Goal: Task Accomplishment & Management: Manage account settings

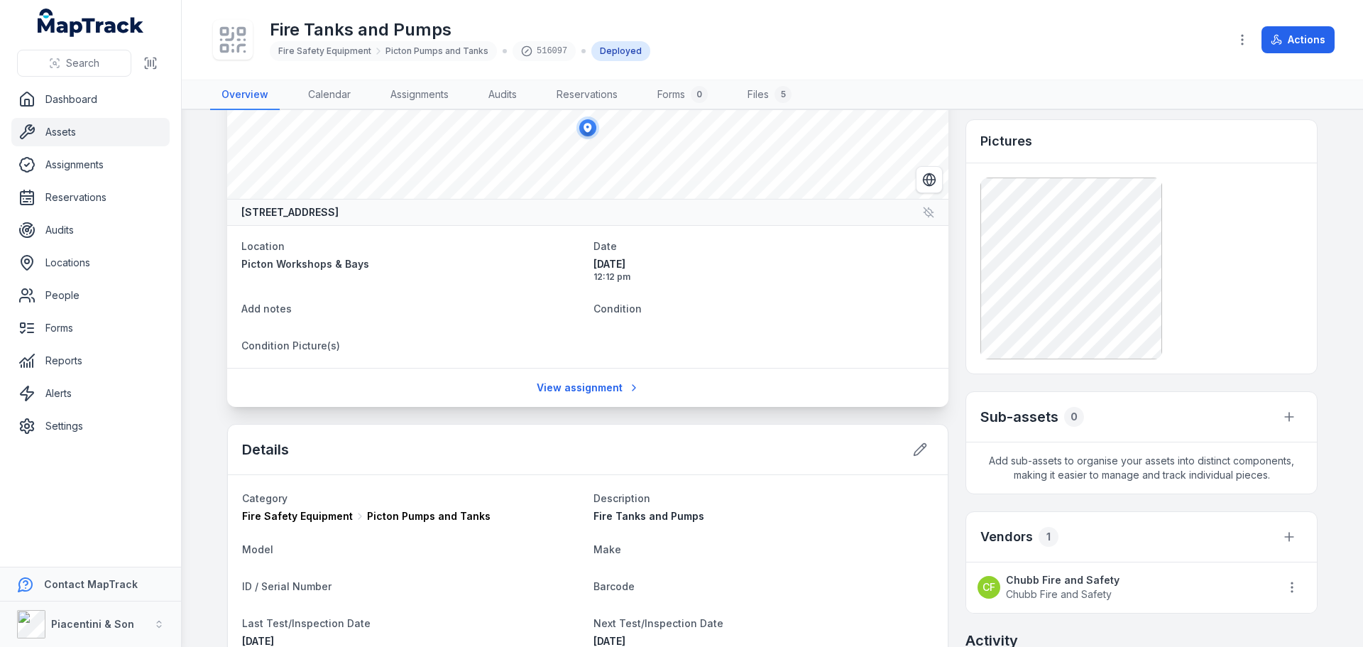
scroll to position [71, 0]
click at [1243, 35] on circle "button" at bounding box center [1241, 35] width 1 height 1
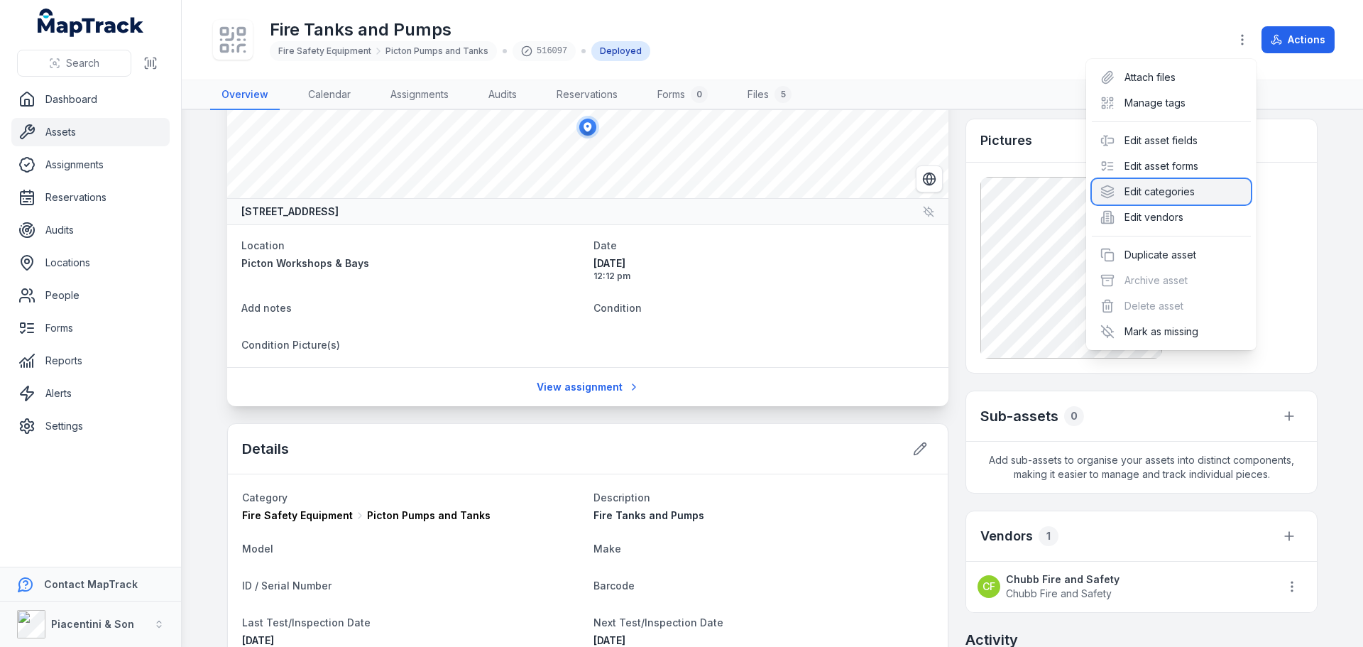
click at [1191, 192] on div "Edit categories" at bounding box center [1171, 192] width 159 height 26
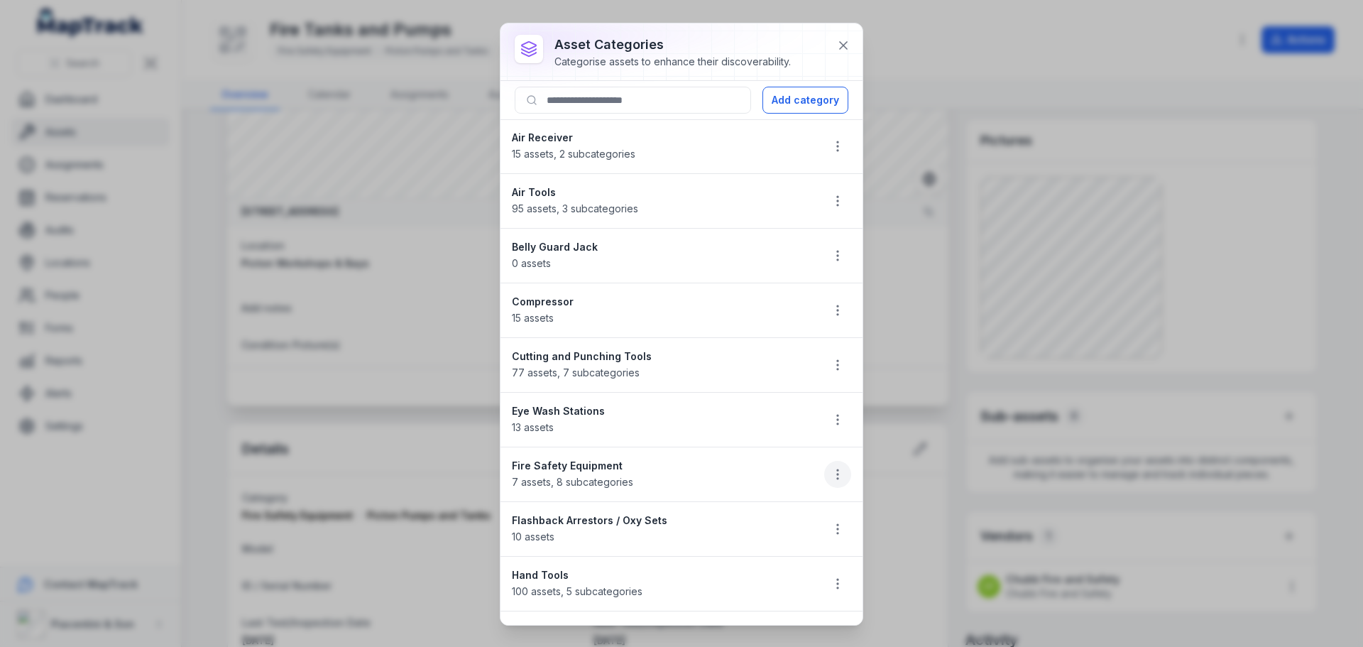
click at [831, 465] on button "button" at bounding box center [837, 474] width 27 height 27
click at [808, 497] on div "Edit Duplicate Delete" at bounding box center [755, 543] width 170 height 100
click at [807, 507] on div "Edit" at bounding box center [755, 512] width 159 height 26
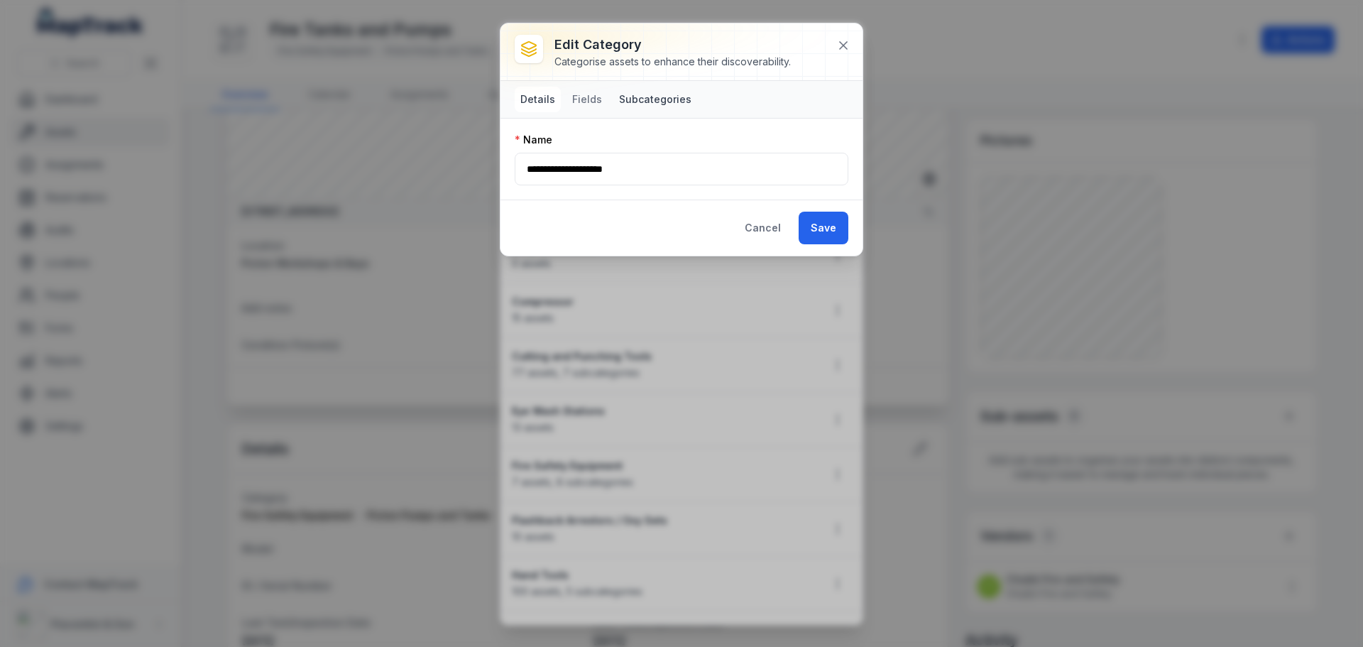
click at [656, 100] on button "Subcategories" at bounding box center [655, 100] width 84 height 26
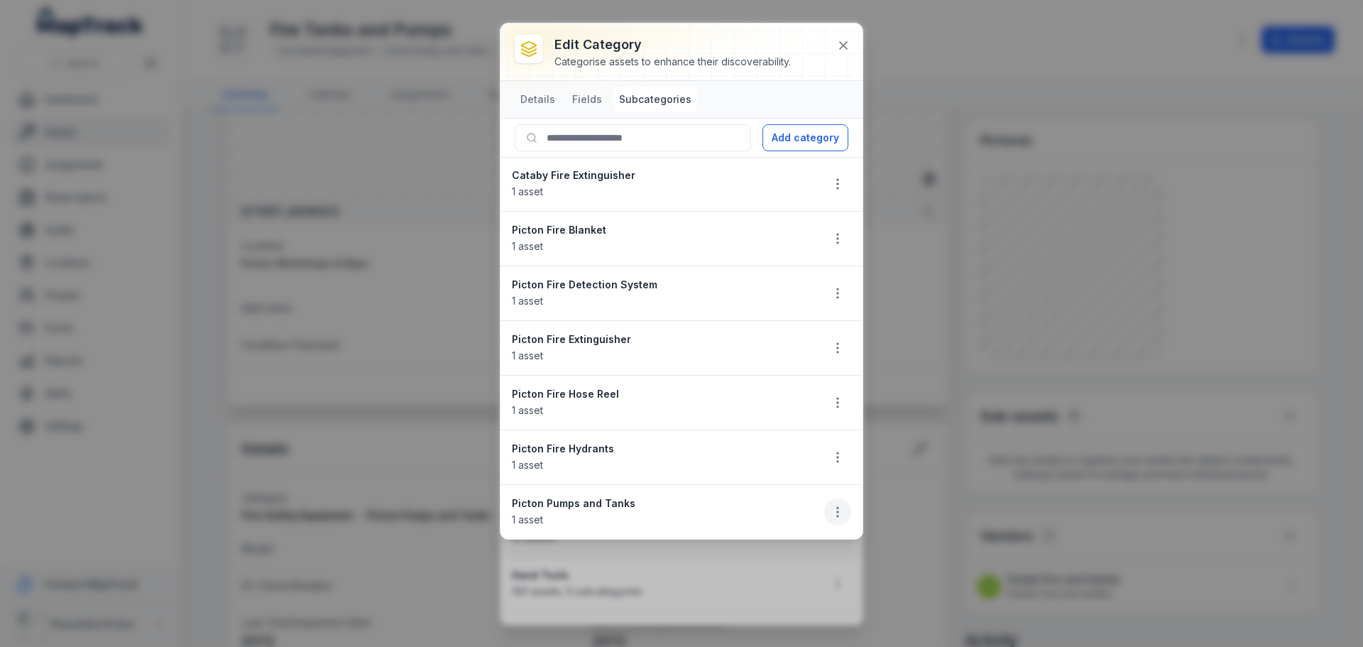
click at [839, 512] on icon "button" at bounding box center [837, 512] width 14 height 14
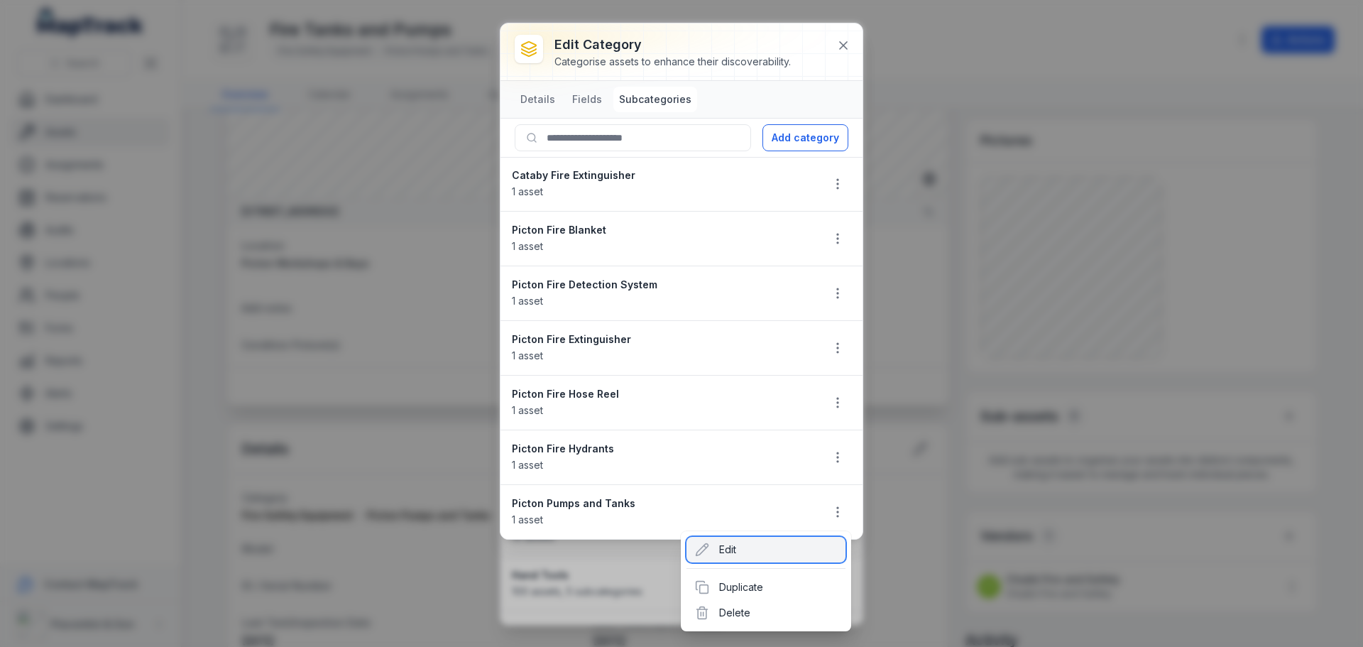
click at [819, 547] on div "Edit" at bounding box center [765, 550] width 159 height 26
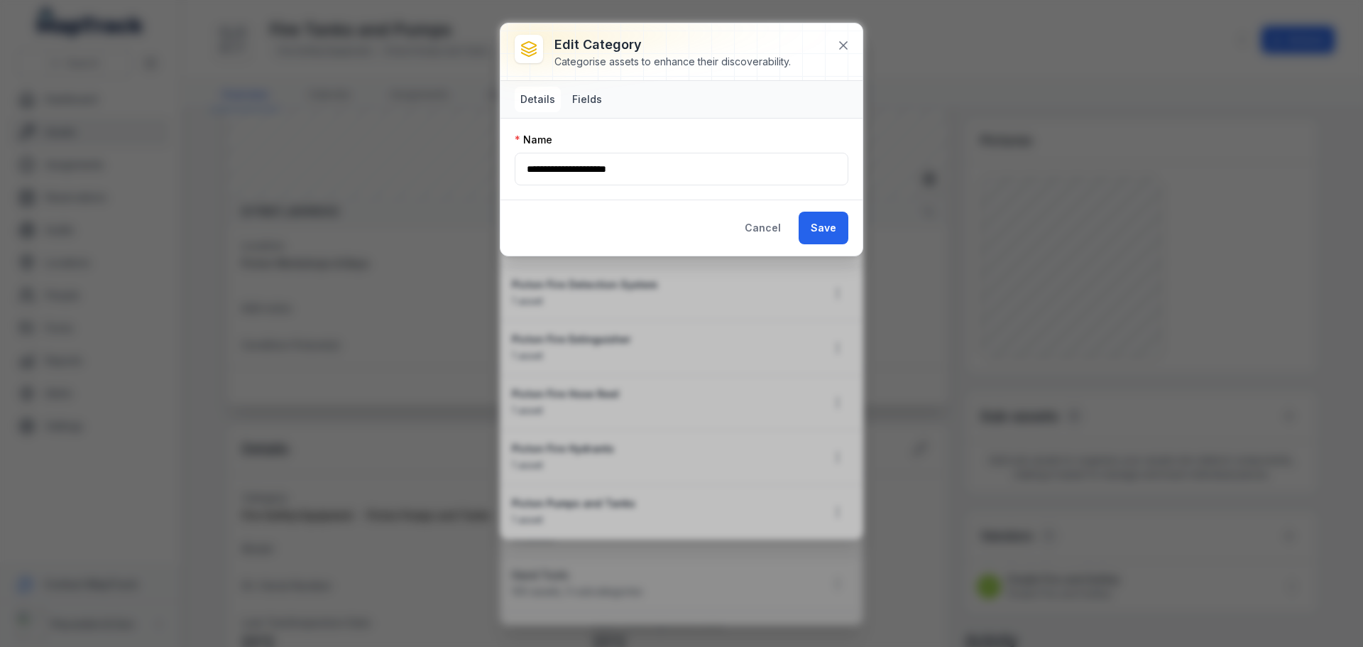
click at [599, 94] on button "Fields" at bounding box center [586, 100] width 41 height 26
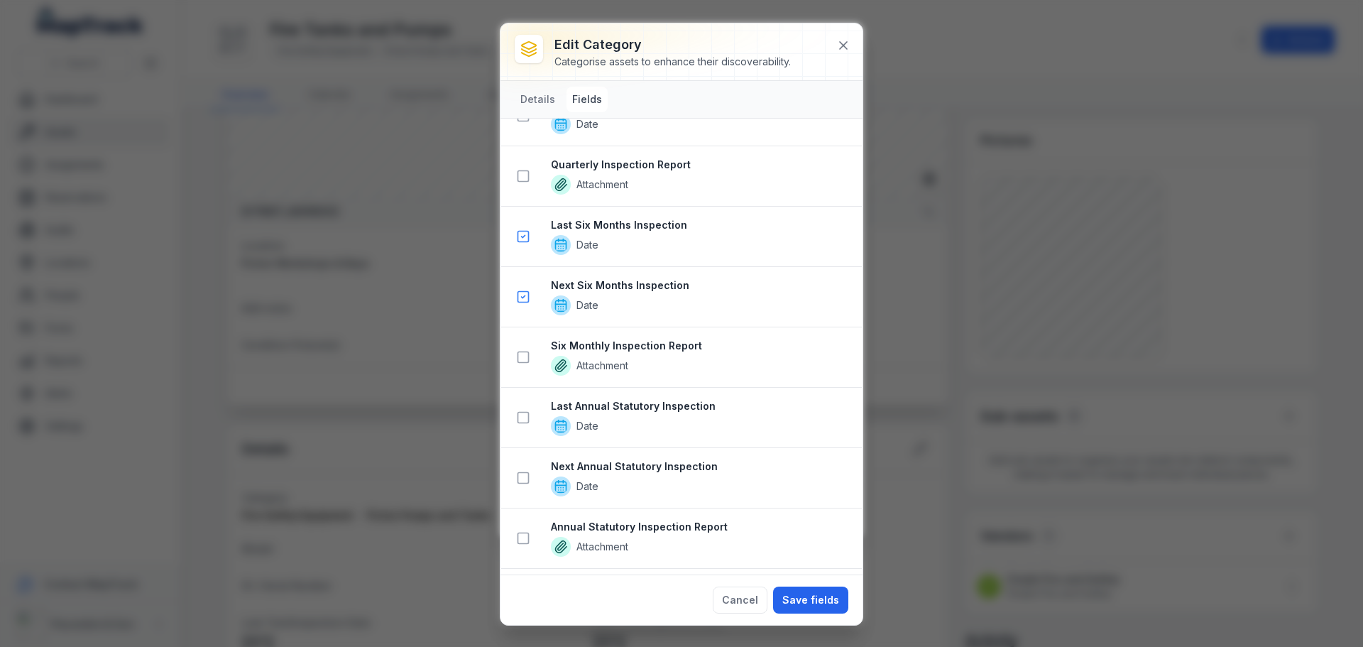
scroll to position [2200, 0]
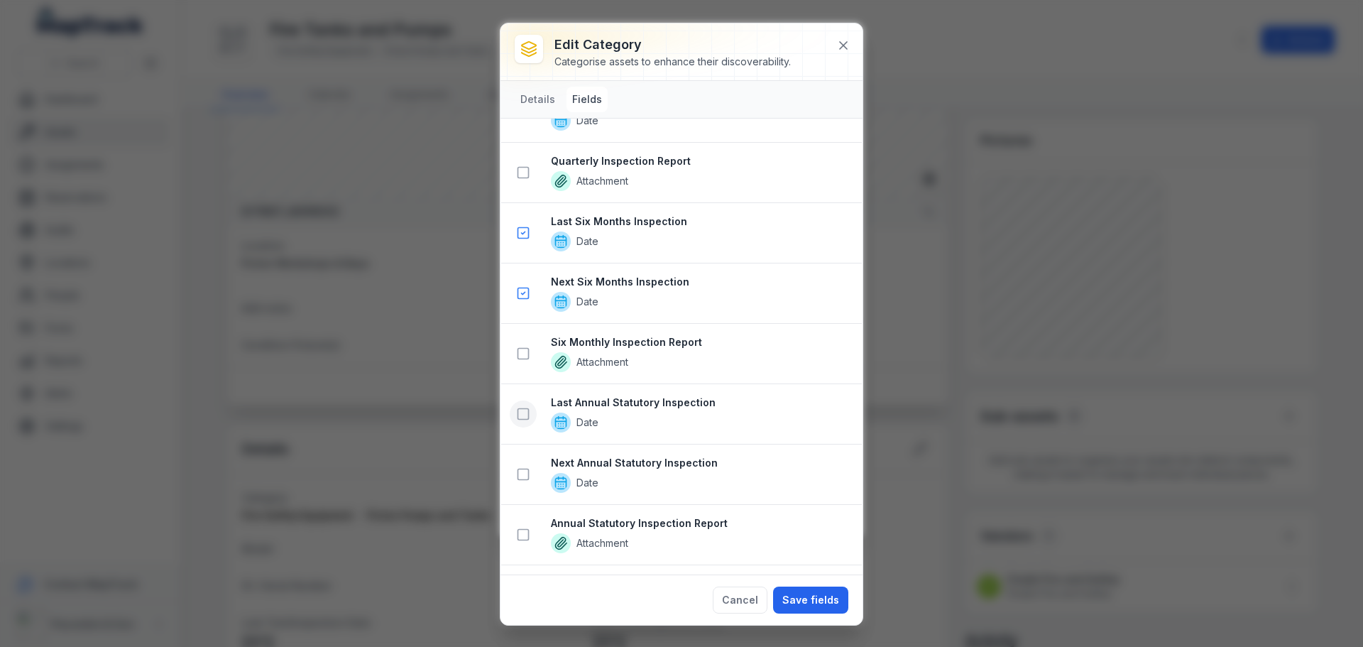
click at [525, 410] on icon at bounding box center [523, 414] width 14 height 14
click at [519, 476] on icon at bounding box center [523, 474] width 14 height 14
click at [821, 598] on button "Save fields" at bounding box center [810, 599] width 75 height 27
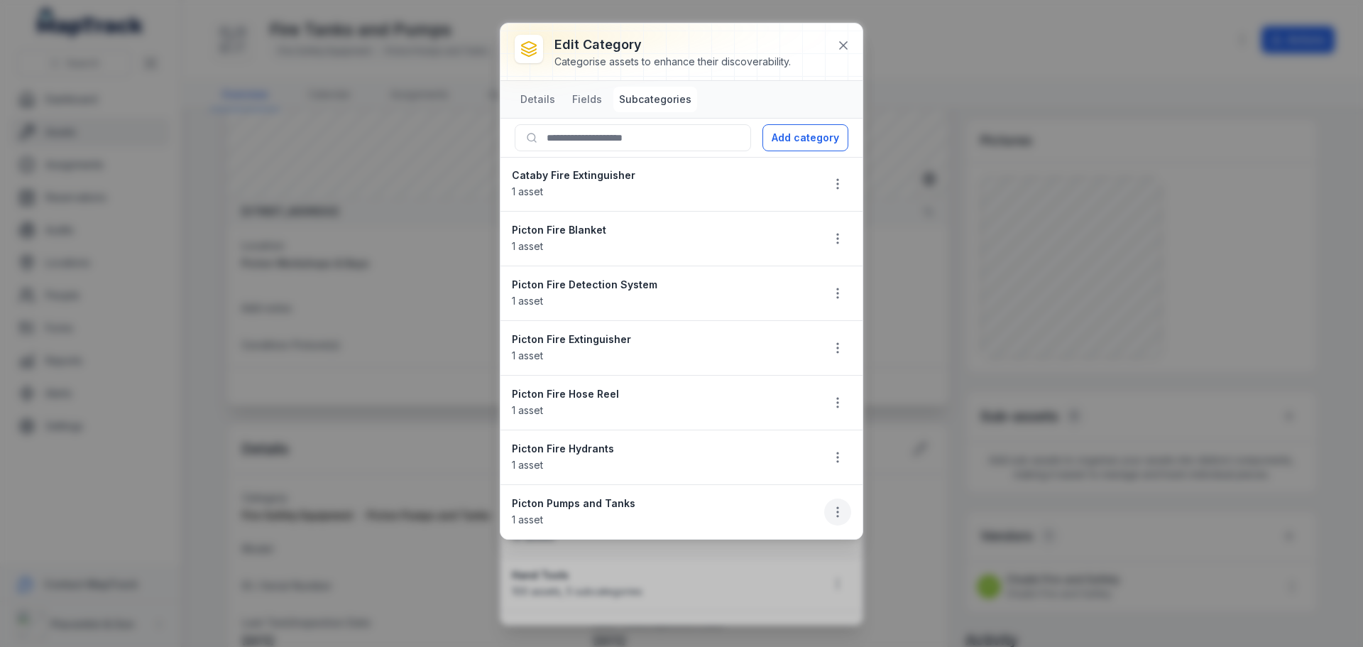
click at [839, 515] on icon "button" at bounding box center [837, 512] width 14 height 14
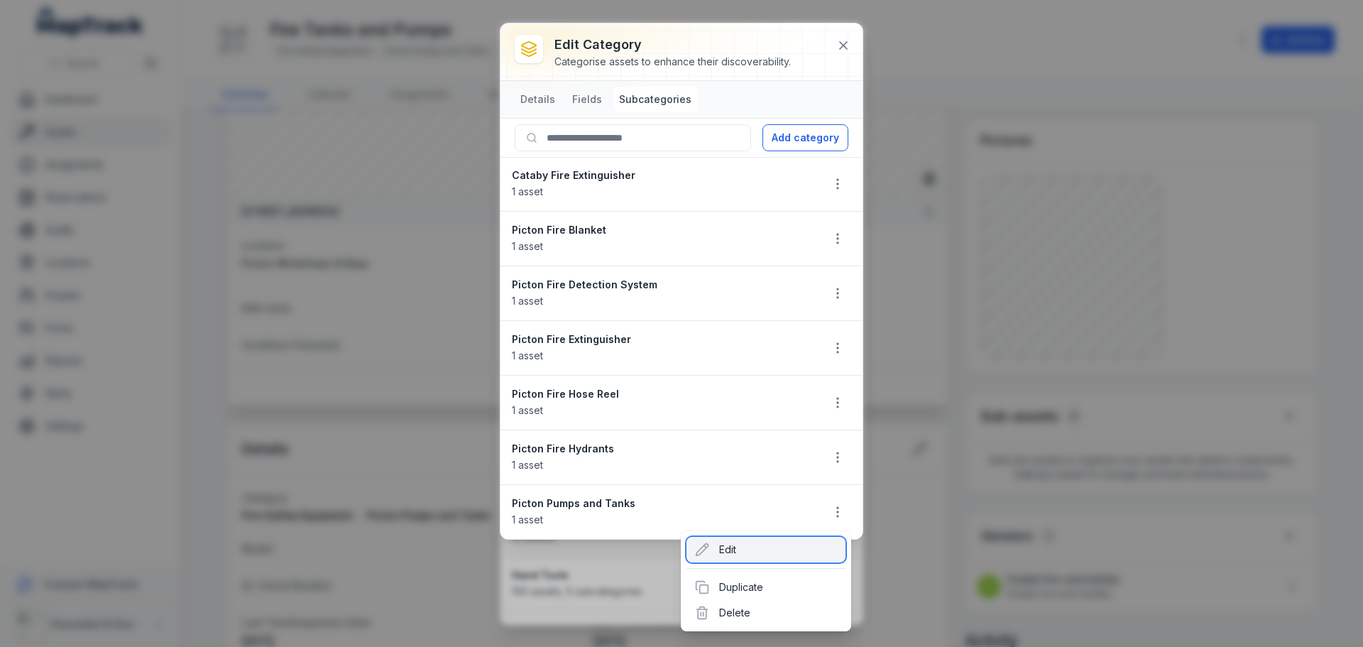
click at [810, 542] on div "Edit" at bounding box center [765, 550] width 159 height 26
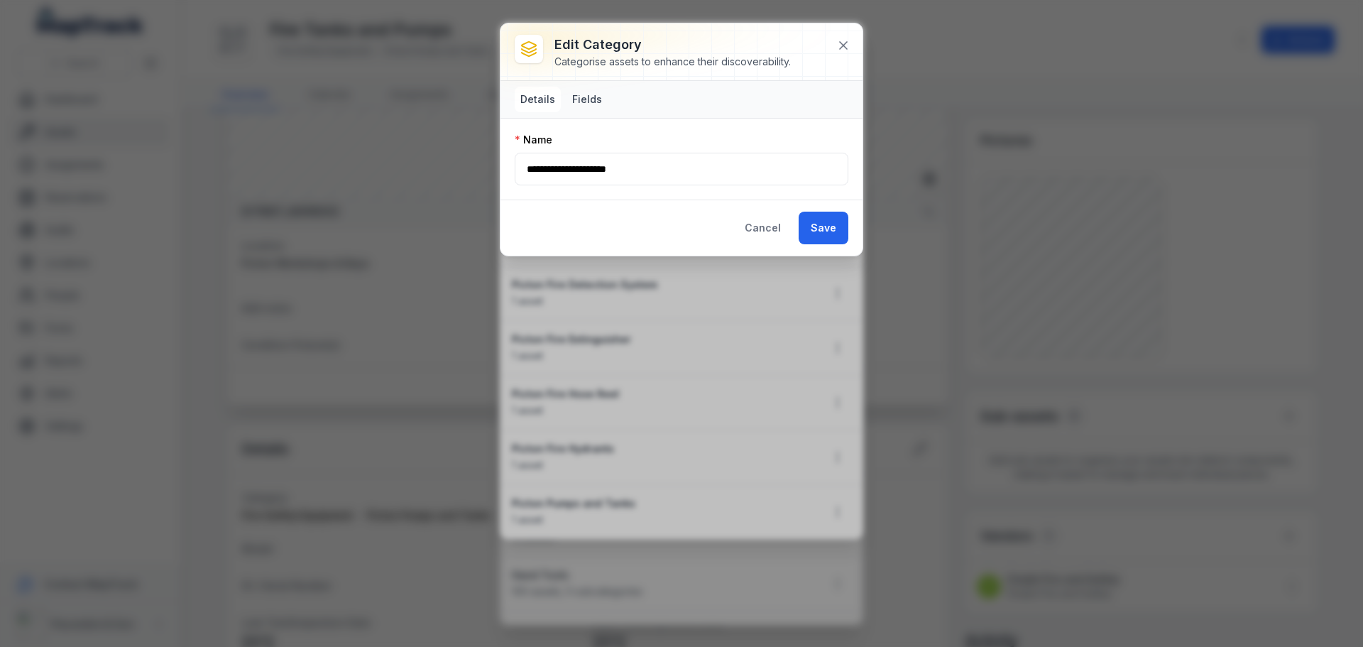
click at [583, 100] on button "Fields" at bounding box center [586, 100] width 41 height 26
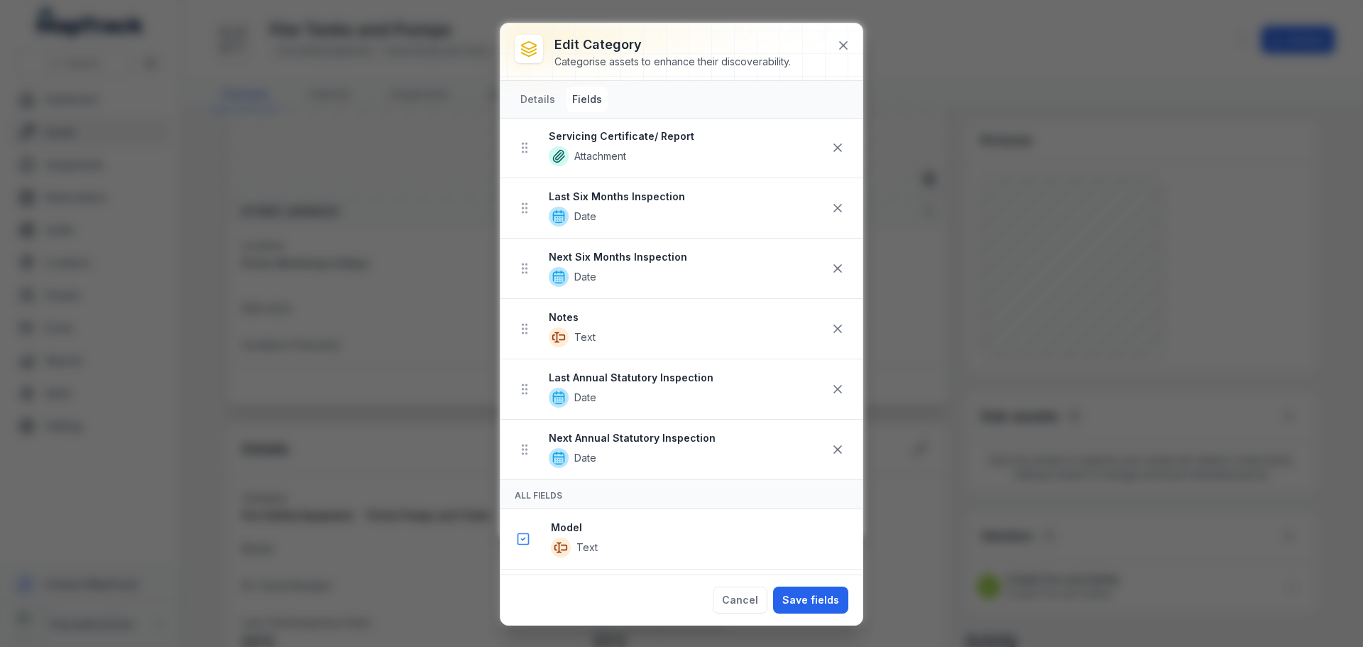
scroll to position [497, 0]
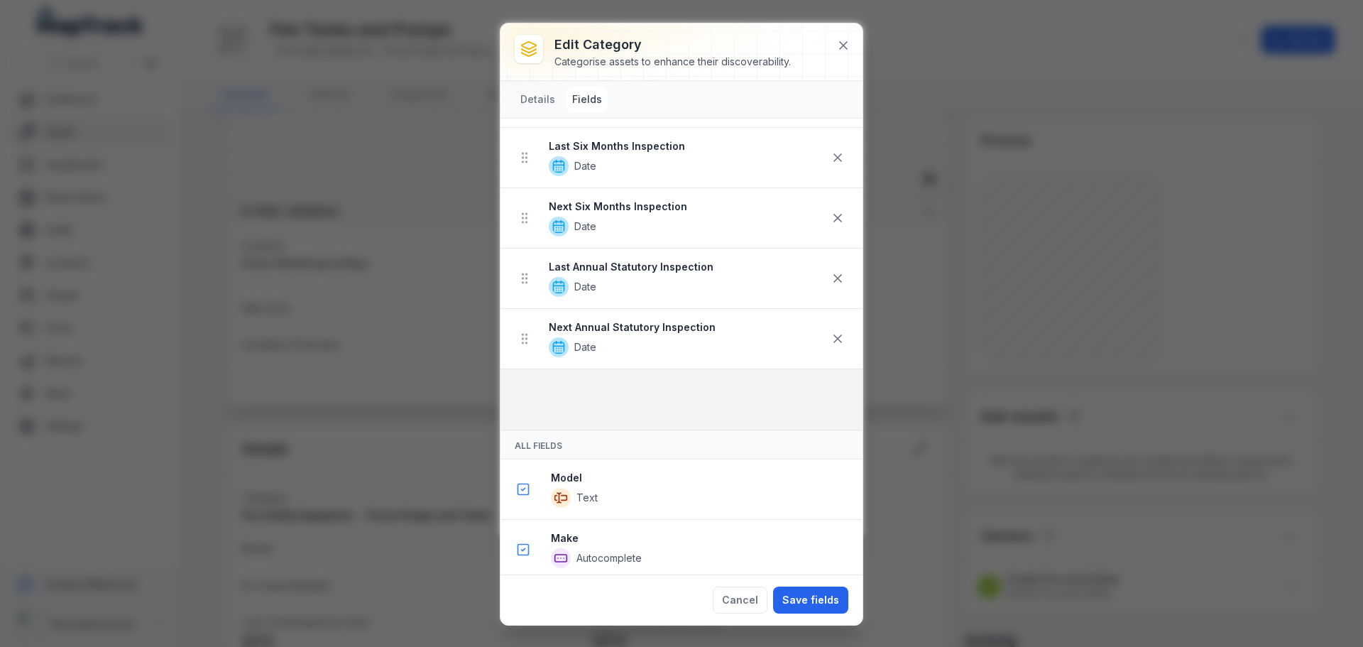
drag, startPoint x: 527, startPoint y: 280, endPoint x: 533, endPoint y: 410, distance: 130.7
click at [533, 410] on ul "Model Text Make Autocomplete ID / Serial Number Text Barcode Text Last Test/Ins…" at bounding box center [681, 67] width 362 height 724
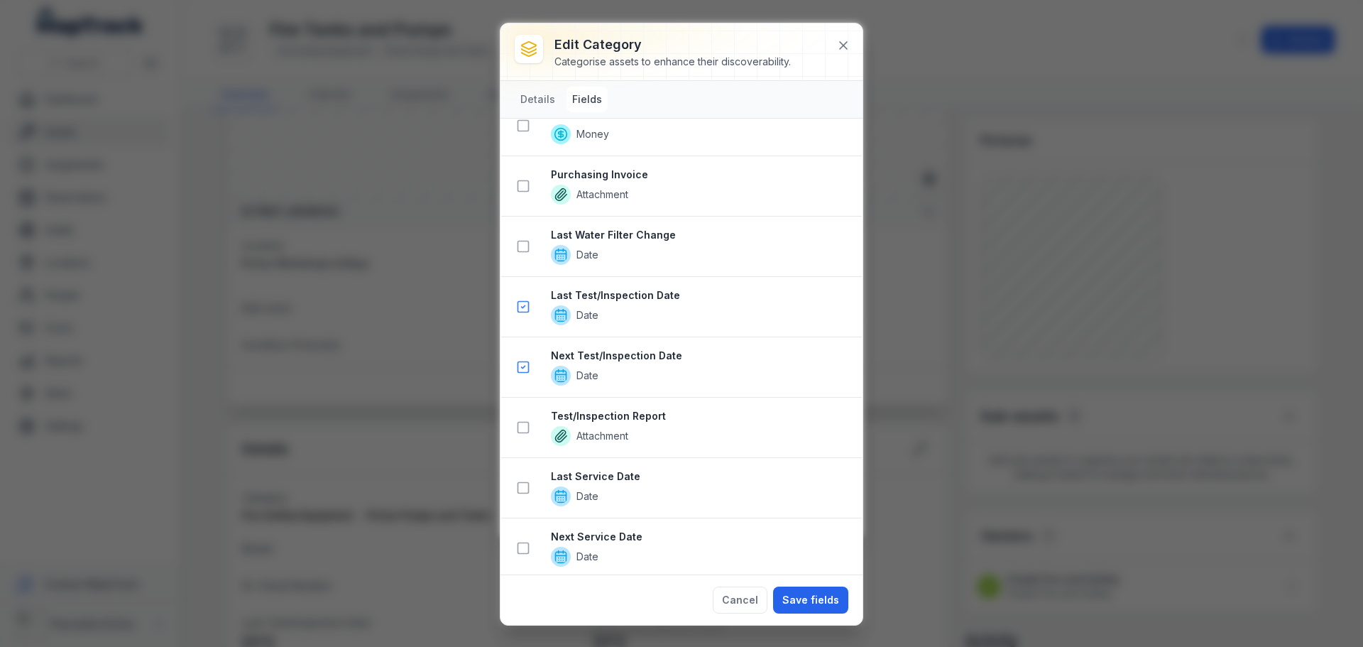
scroll to position [1490, 0]
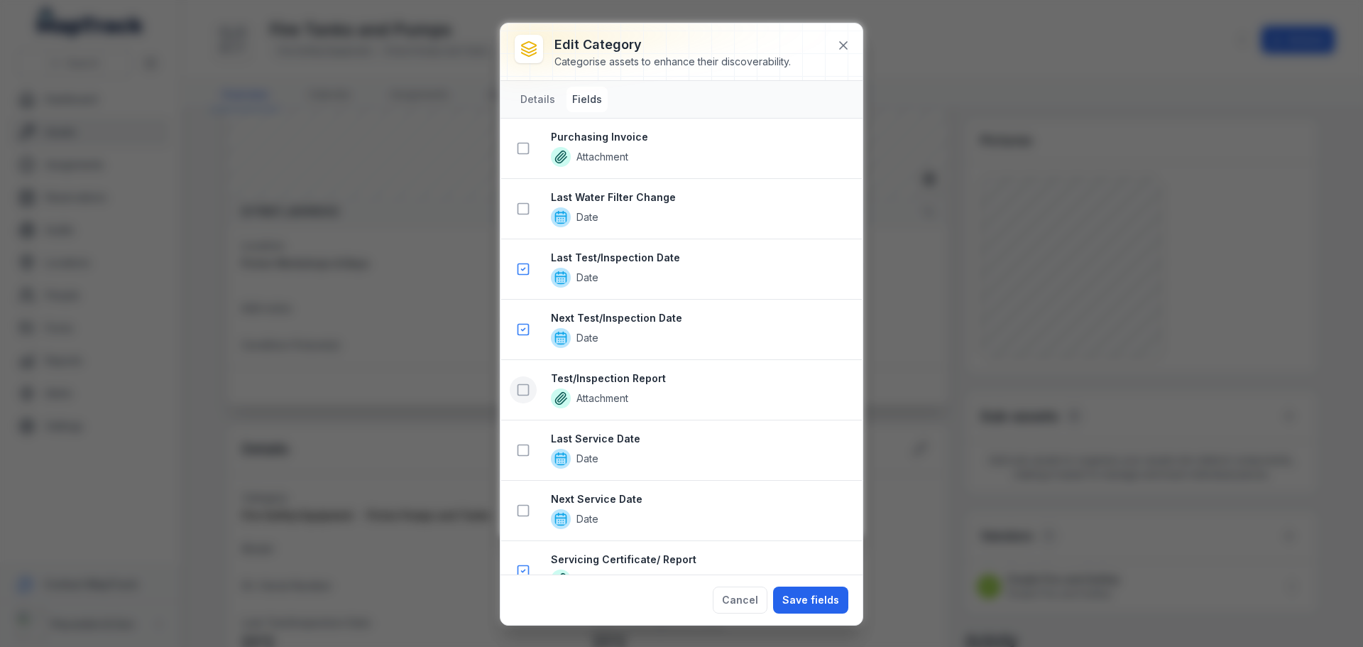
click at [527, 386] on icon at bounding box center [523, 390] width 14 height 14
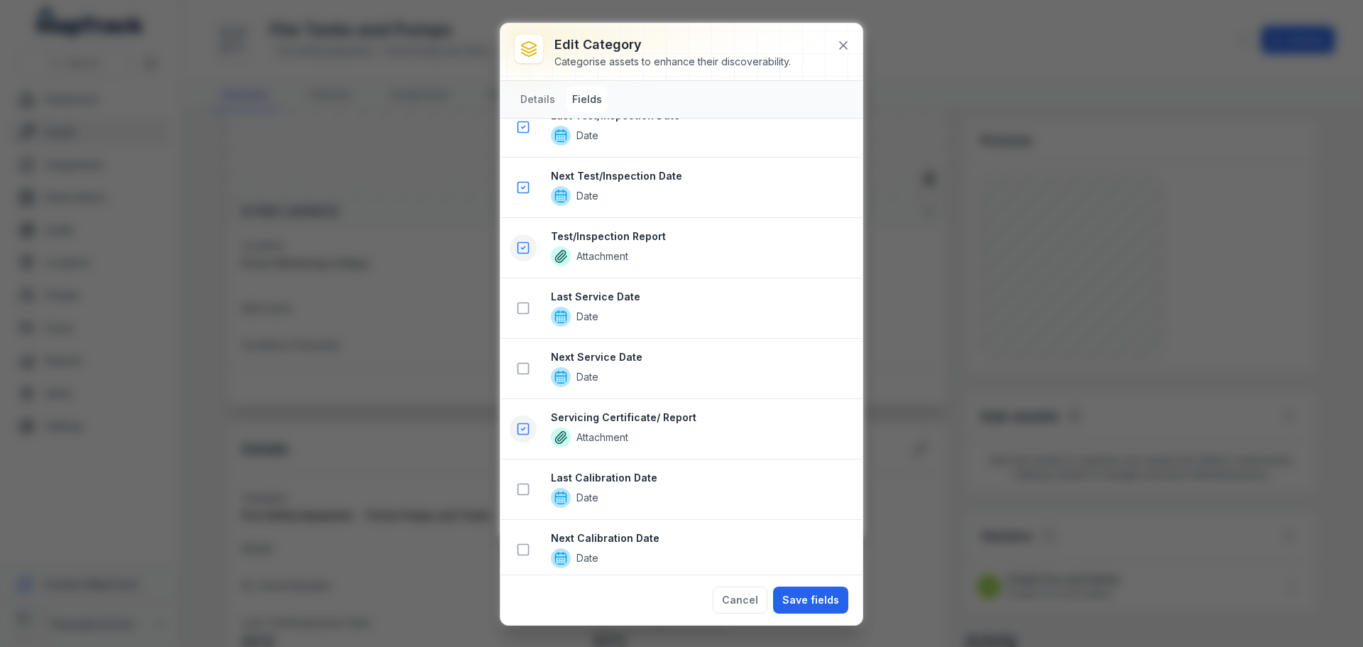
click at [523, 427] on icon at bounding box center [523, 429] width 14 height 14
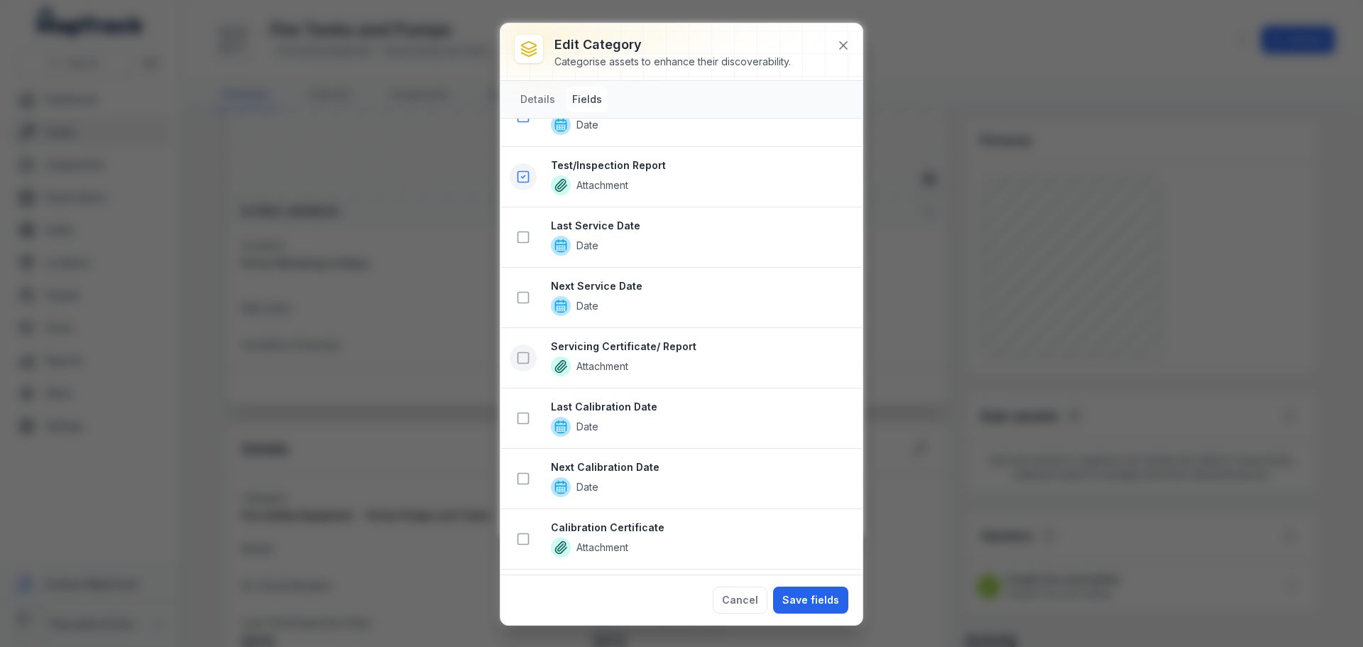
click at [527, 356] on icon at bounding box center [523, 358] width 14 height 14
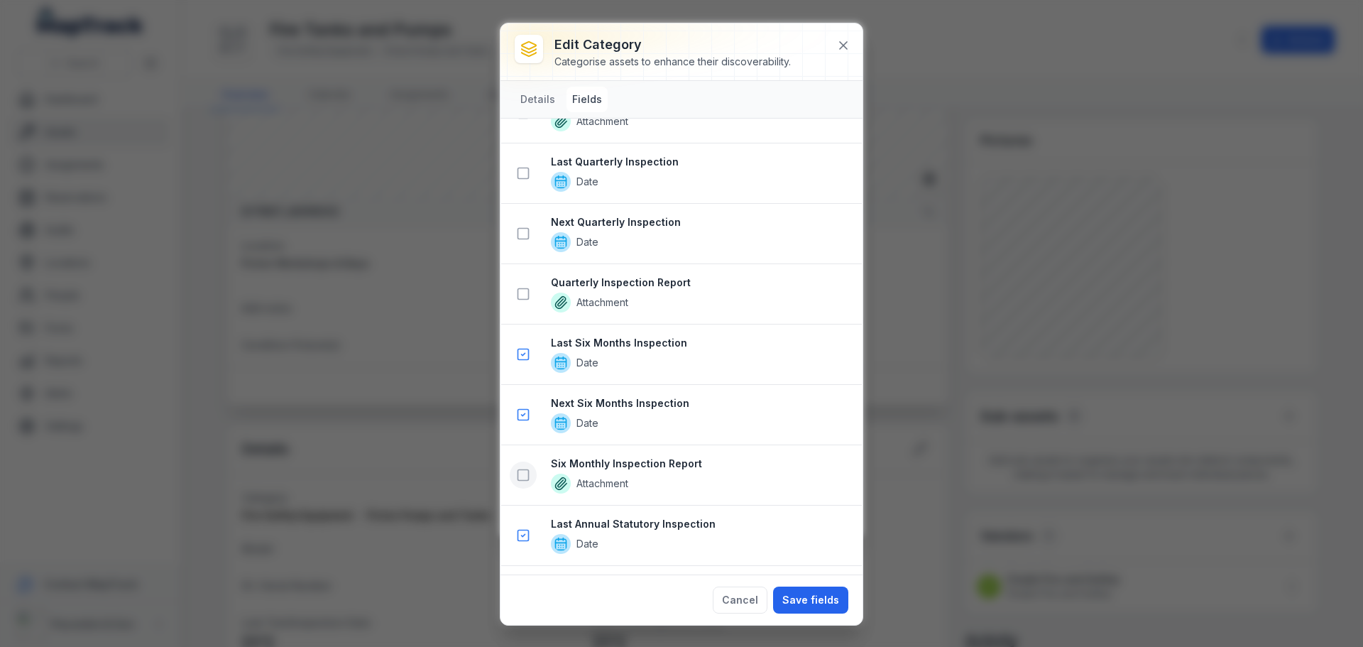
click at [518, 476] on icon at bounding box center [523, 475] width 14 height 14
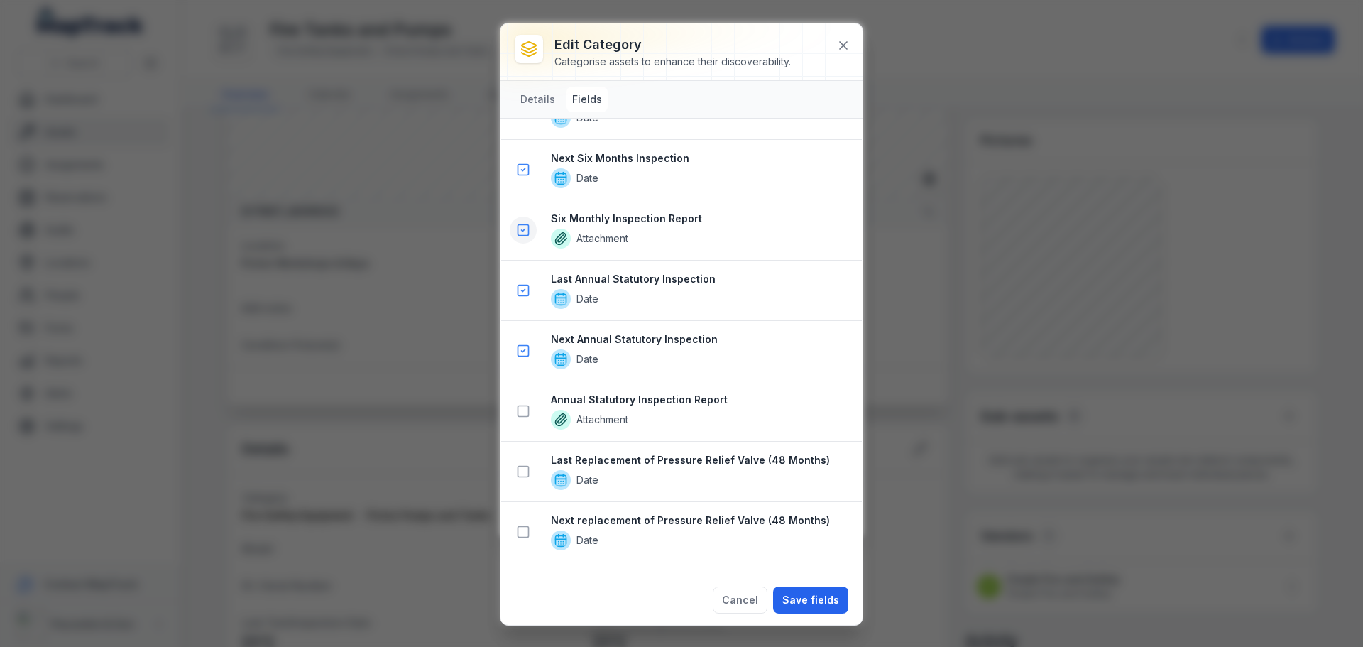
scroll to position [2675, 0]
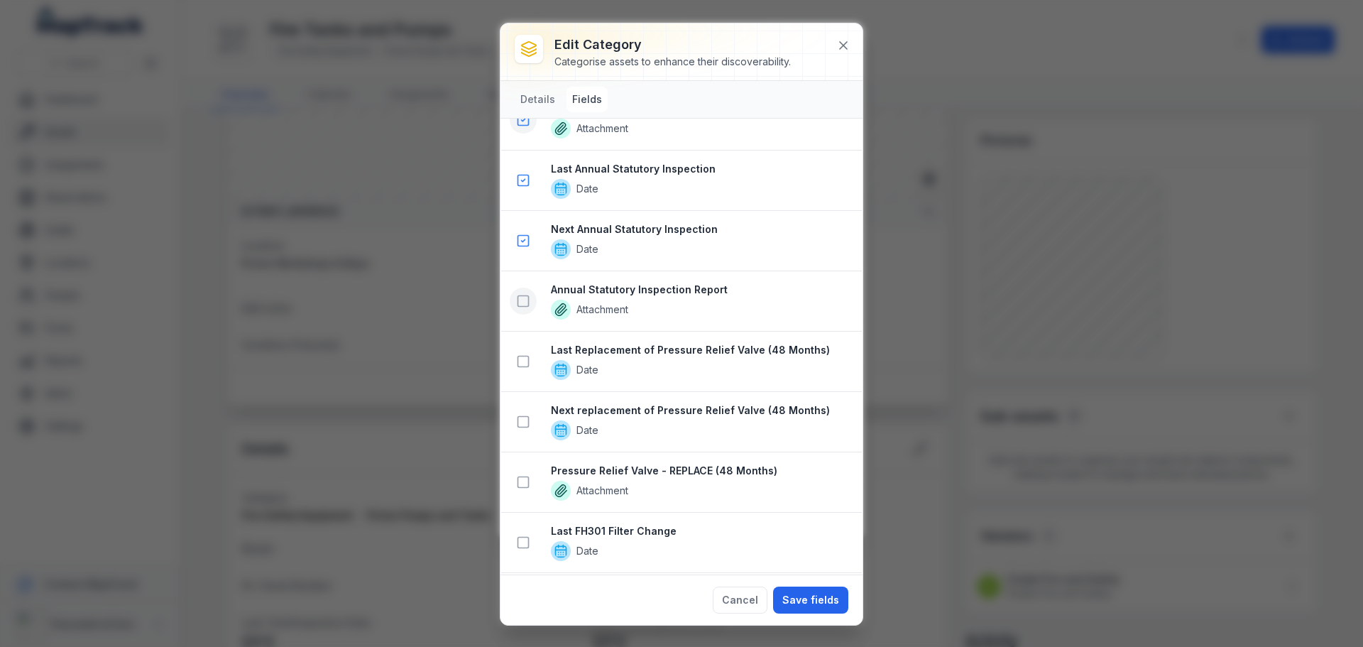
click at [524, 302] on icon at bounding box center [523, 301] width 14 height 14
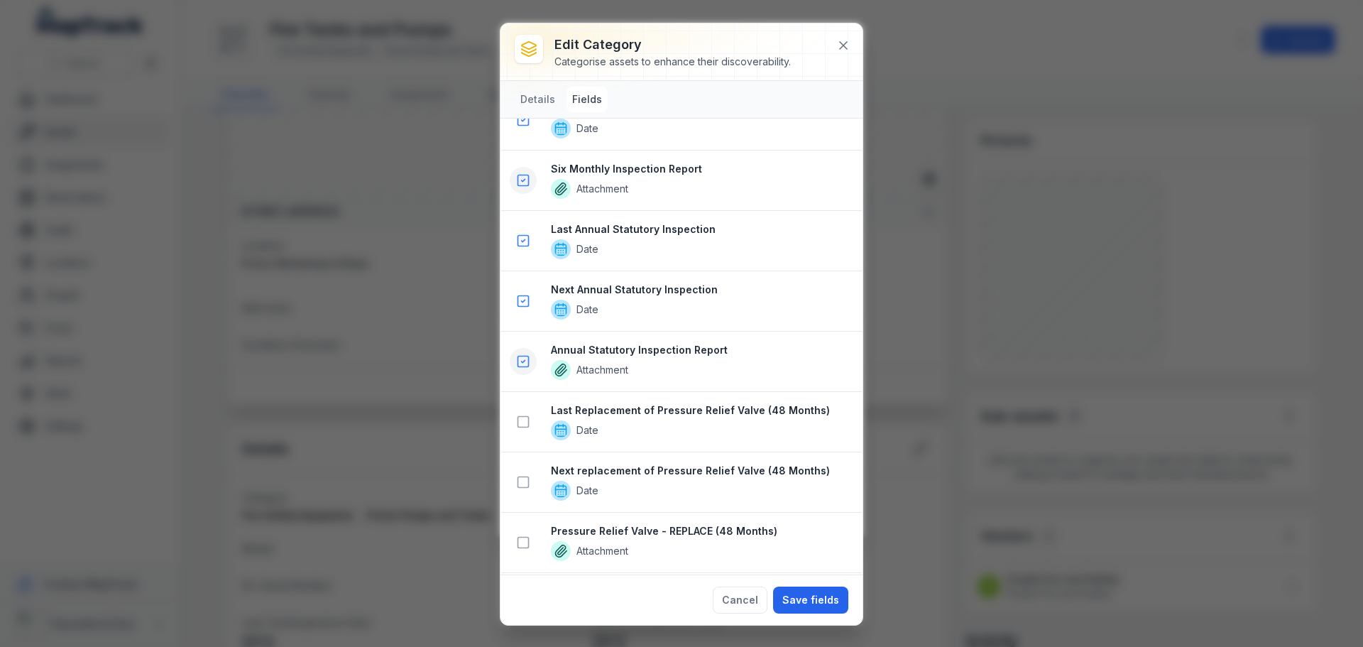
scroll to position [2735, 0]
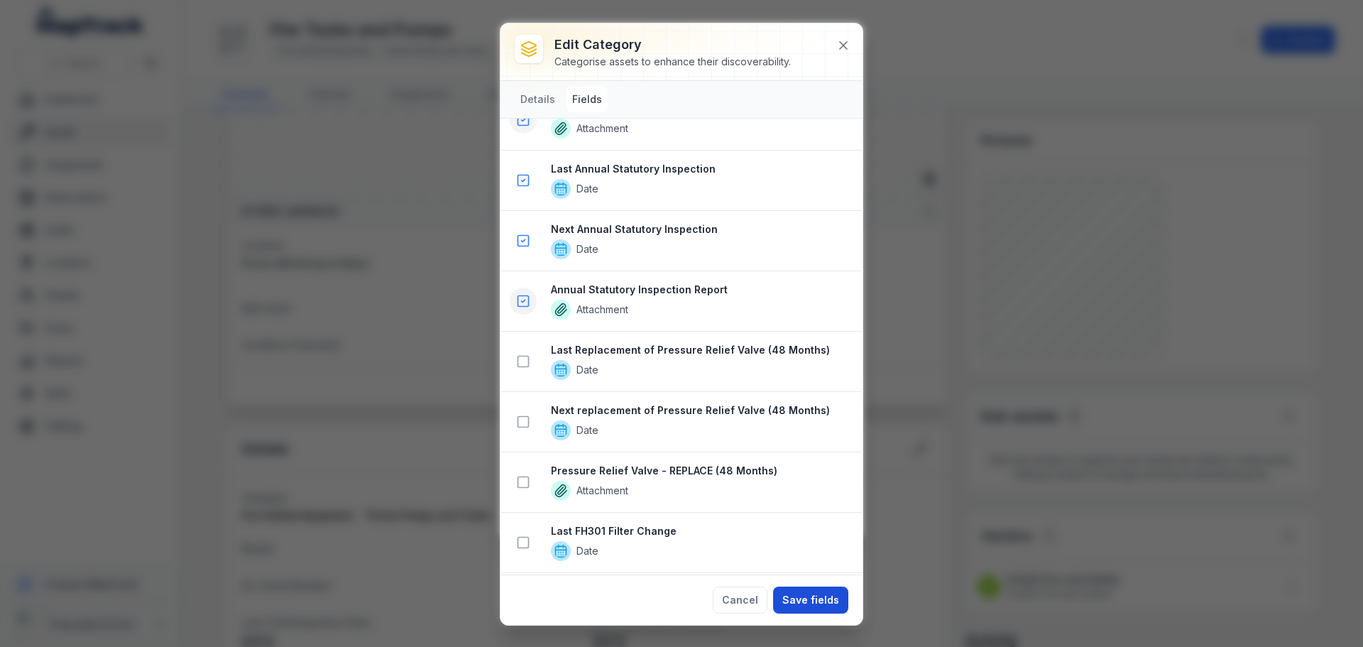
click at [803, 605] on button "Save fields" at bounding box center [810, 599] width 75 height 27
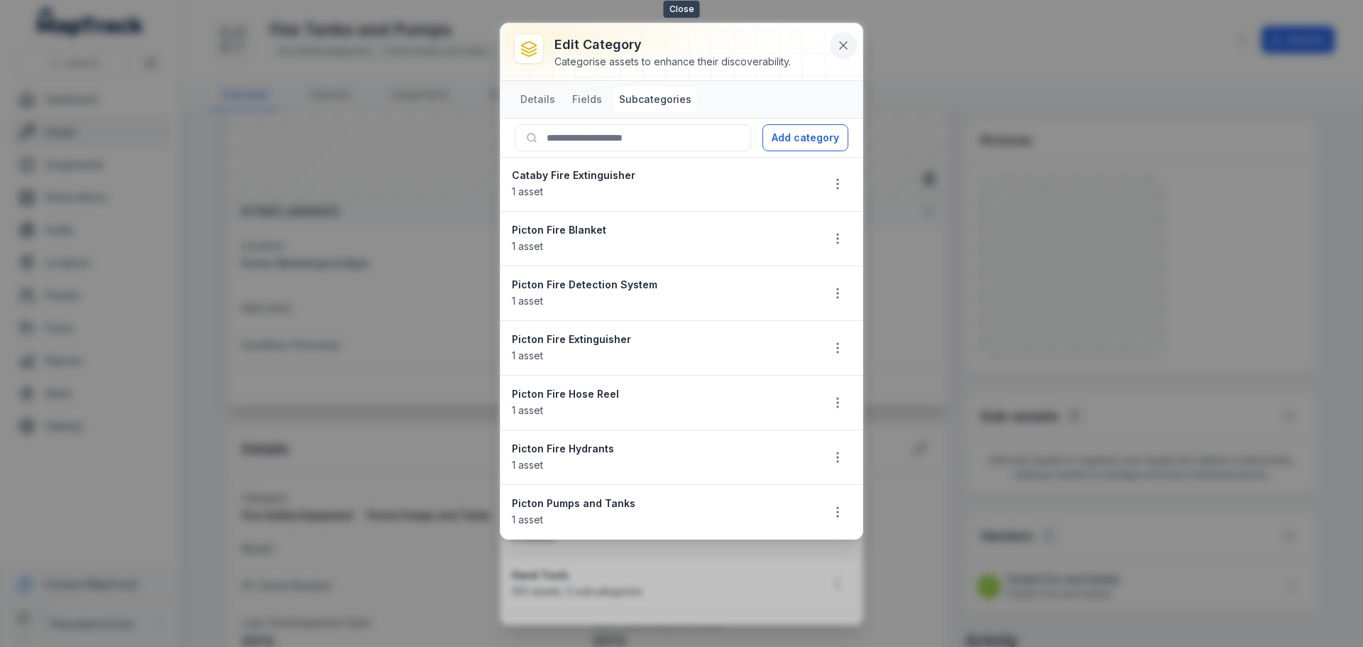
click at [841, 40] on icon at bounding box center [843, 45] width 14 height 14
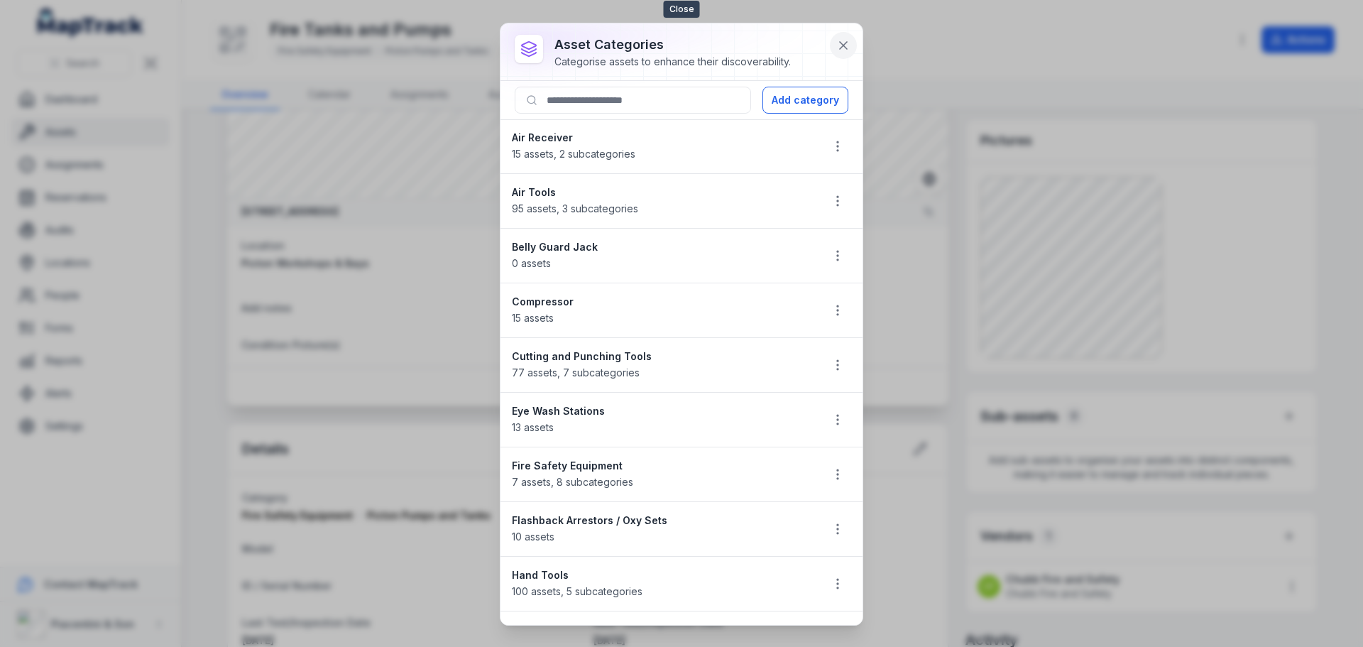
click at [842, 51] on icon at bounding box center [843, 45] width 14 height 14
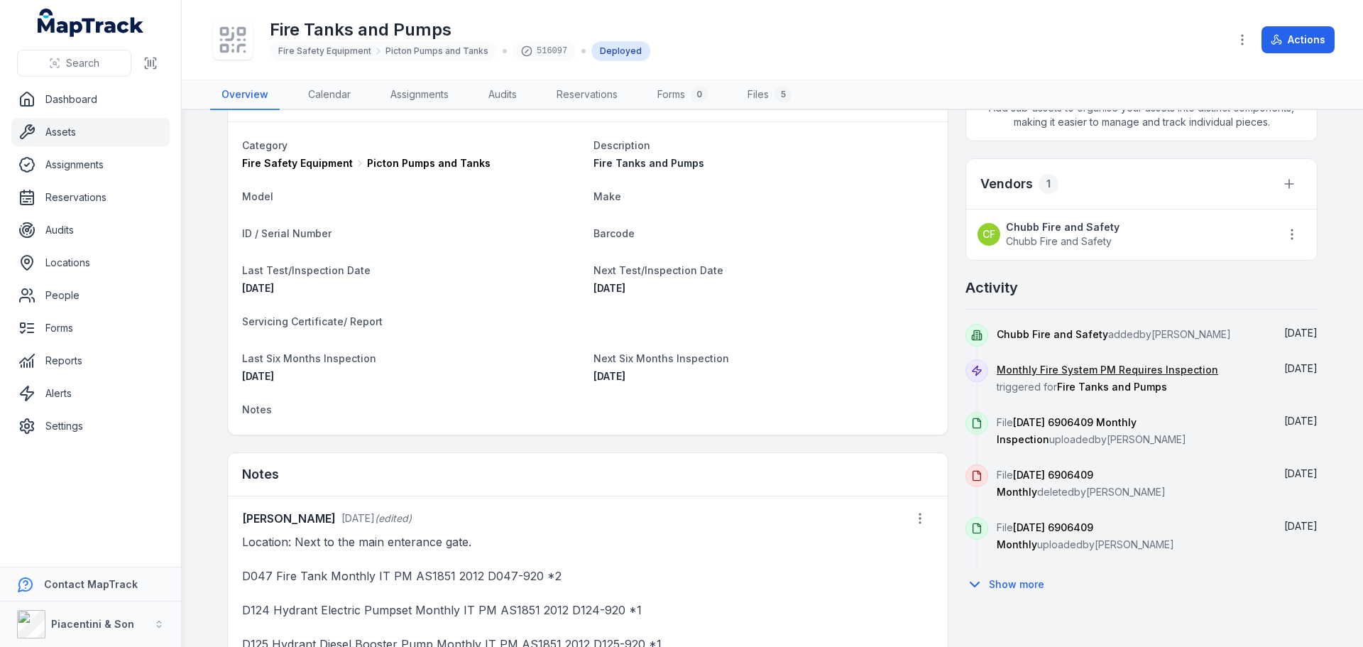
scroll to position [426, 0]
